Goal: Task Accomplishment & Management: Manage account settings

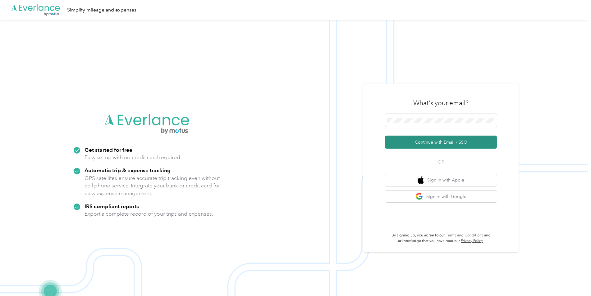
click at [415, 145] on button "Continue with Email / SSO" at bounding box center [441, 142] width 112 height 13
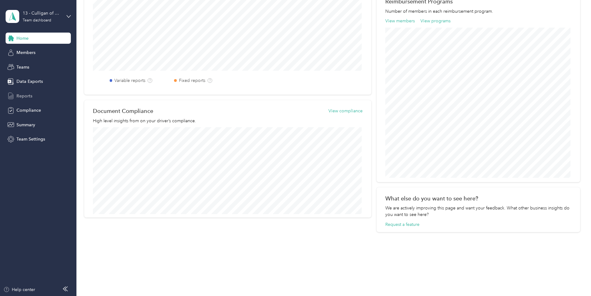
scroll to position [211, 0]
click at [29, 94] on span "Reports" at bounding box center [24, 96] width 16 height 7
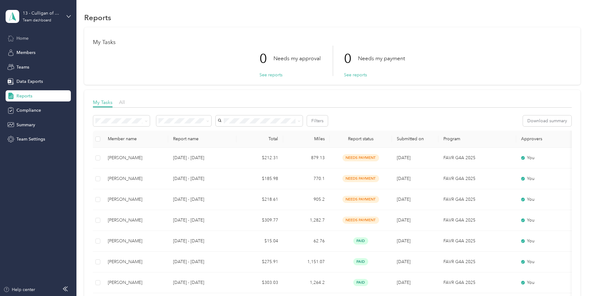
click at [25, 37] on span "Home" at bounding box center [22, 38] width 12 height 7
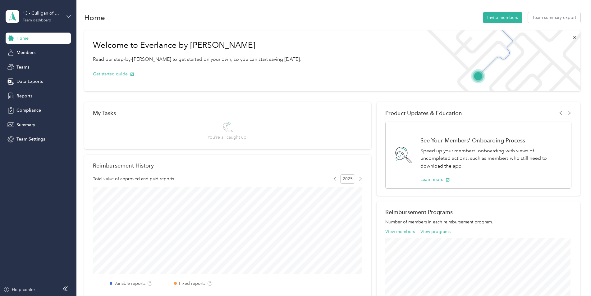
click at [69, 16] on icon at bounding box center [68, 16] width 4 height 4
click at [39, 65] on div "Personal dashboard" at bounding box center [30, 65] width 39 height 7
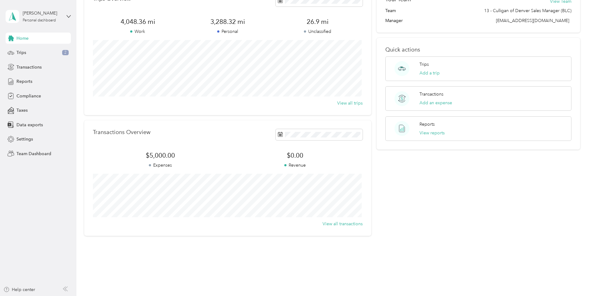
scroll to position [44, 0]
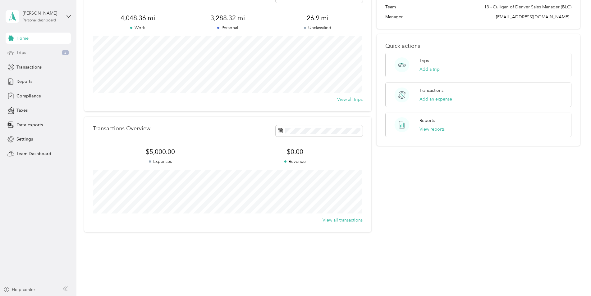
click at [37, 53] on div "Trips 2" at bounding box center [38, 52] width 65 height 11
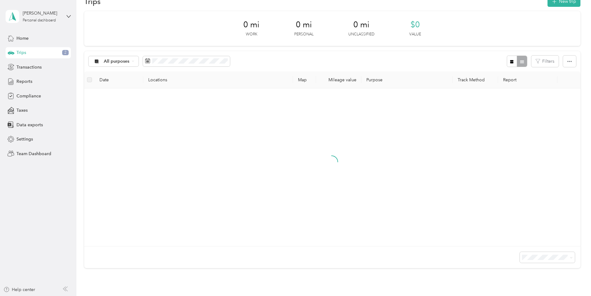
scroll to position [44, 0]
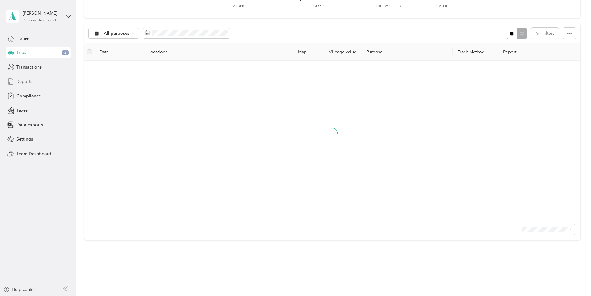
click at [22, 80] on span "Reports" at bounding box center [24, 81] width 16 height 7
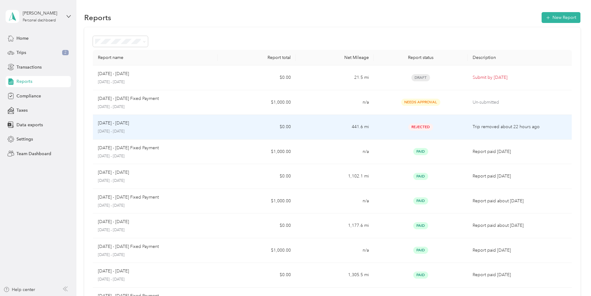
click at [154, 125] on div "Sep 1 - 30, 2025" at bounding box center [155, 123] width 115 height 7
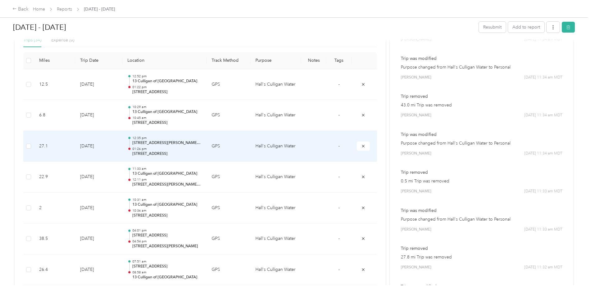
scroll to position [186, 0]
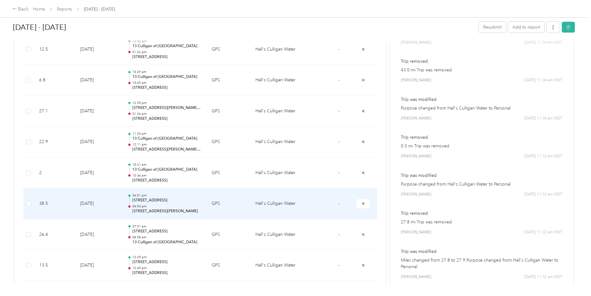
click at [285, 202] on td "Hall's Culligan Water" at bounding box center [275, 204] width 51 height 31
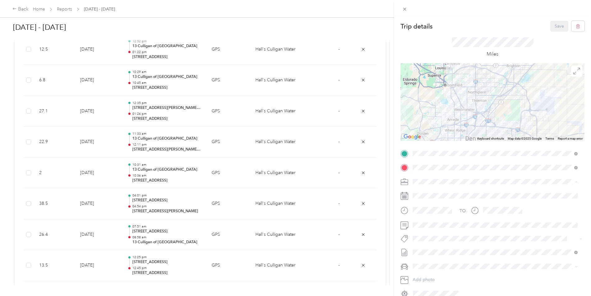
click at [560, 220] on div "TO Add photo" at bounding box center [492, 224] width 184 height 150
click at [575, 180] on span at bounding box center [576, 181] width 3 height 5
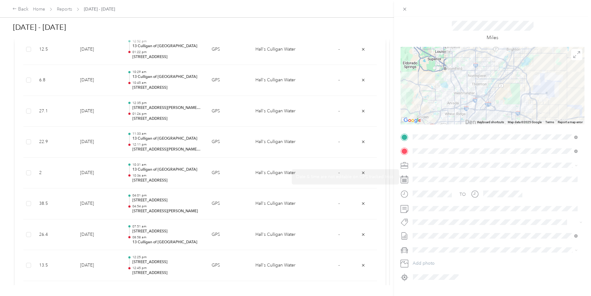
scroll to position [30, 0]
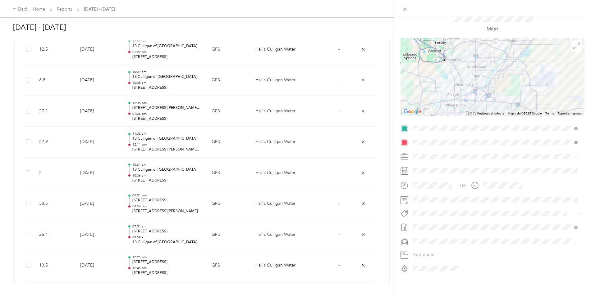
click at [575, 156] on icon at bounding box center [576, 157] width 3 height 3
click at [362, 205] on div "Trip details Save This trip cannot be edited because it is either under review,…" at bounding box center [295, 148] width 591 height 296
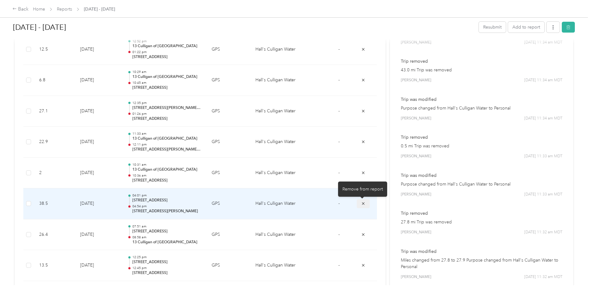
click at [362, 204] on icon "submit" at bounding box center [363, 204] width 2 height 2
click at [364, 191] on div "Remove from report" at bounding box center [362, 189] width 49 height 15
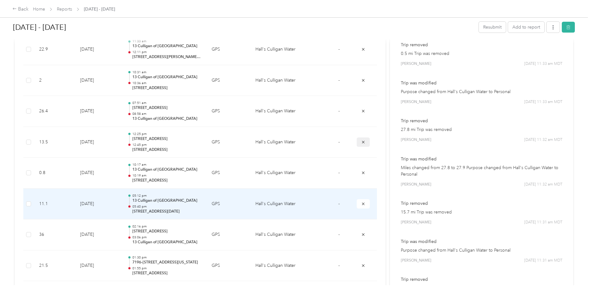
scroll to position [280, 0]
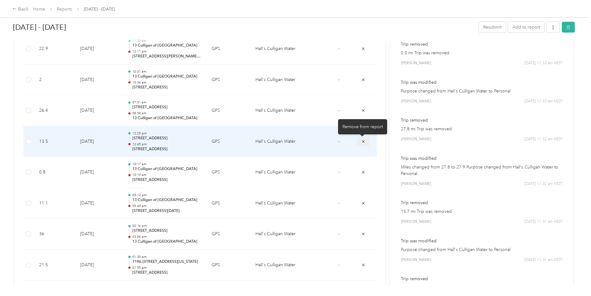
click at [362, 143] on icon "submit" at bounding box center [363, 141] width 4 height 4
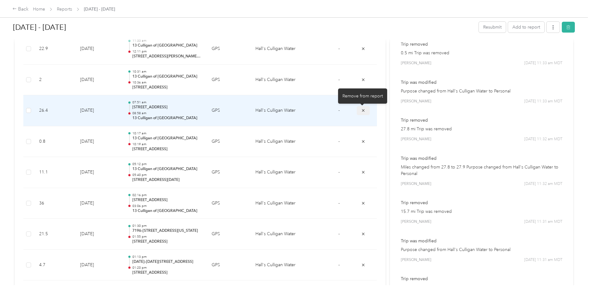
click at [362, 110] on icon "submit" at bounding box center [363, 110] width 4 height 4
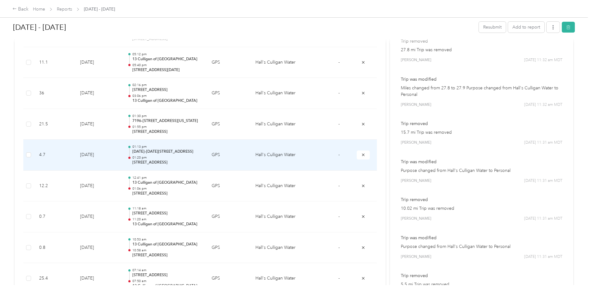
scroll to position [373, 0]
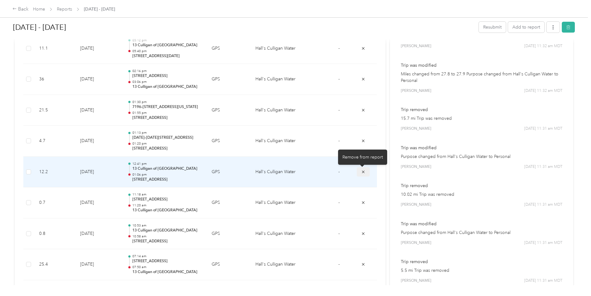
click at [362, 172] on icon "submit" at bounding box center [363, 172] width 4 height 4
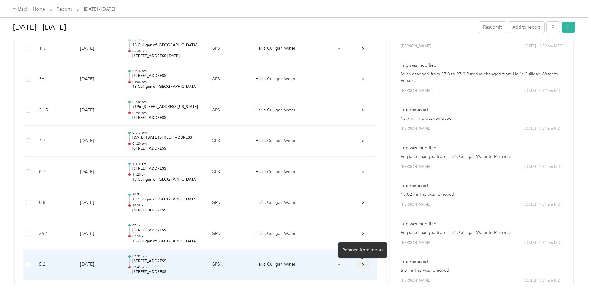
click at [363, 266] on icon "submit" at bounding box center [363, 264] width 4 height 4
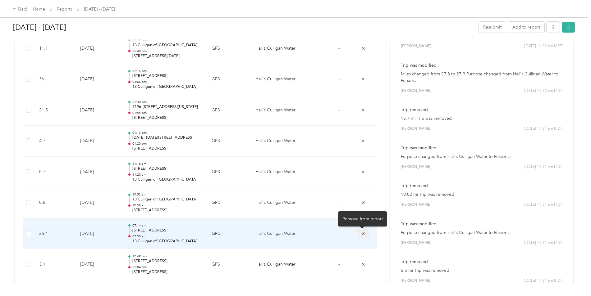
click at [366, 235] on button "submit" at bounding box center [363, 233] width 13 height 9
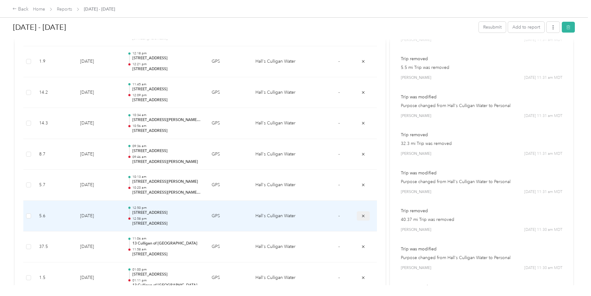
scroll to position [590, 0]
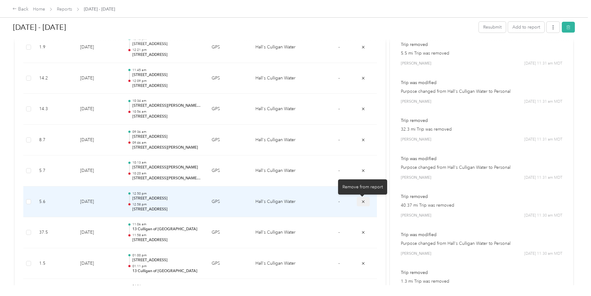
click at [361, 201] on icon "submit" at bounding box center [363, 202] width 4 height 4
click at [362, 201] on icon "submit" at bounding box center [363, 201] width 2 height 2
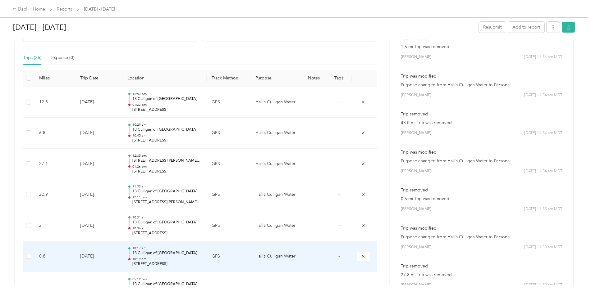
scroll to position [0, 0]
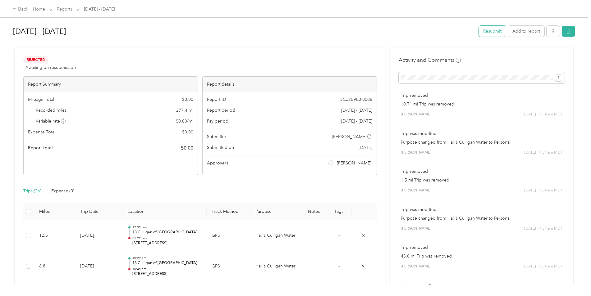
click at [495, 31] on button "Resubmit" at bounding box center [492, 31] width 27 height 11
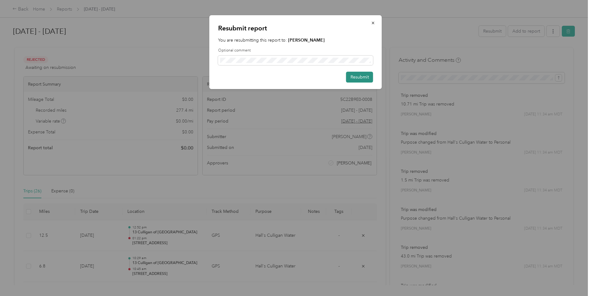
click at [360, 76] on button "Resubmit" at bounding box center [359, 77] width 27 height 11
